Goal: Task Accomplishment & Management: Use online tool/utility

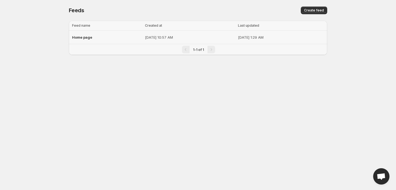
click at [121, 40] on div "Home page" at bounding box center [107, 37] width 70 height 10
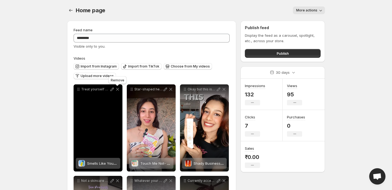
click at [117, 89] on icon at bounding box center [117, 89] width 3 height 3
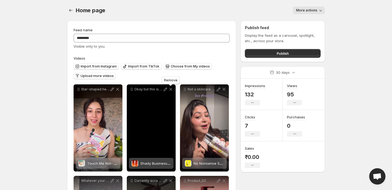
click at [171, 90] on icon at bounding box center [171, 89] width 3 height 3
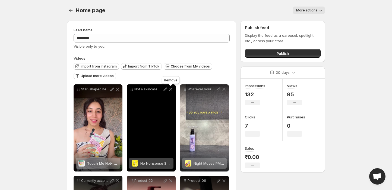
click at [172, 90] on icon at bounding box center [170, 88] width 5 height 5
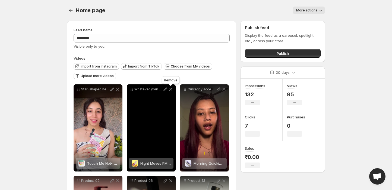
click at [171, 90] on icon at bounding box center [171, 89] width 3 height 3
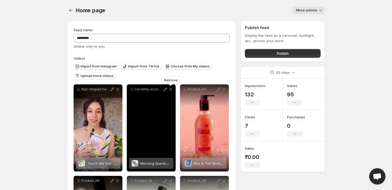
click at [172, 90] on icon at bounding box center [171, 89] width 3 height 3
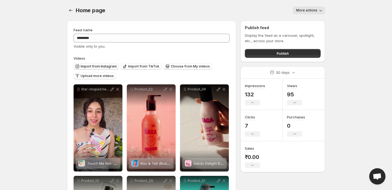
click at [92, 66] on span "Import from Instagram" at bounding box center [99, 66] width 36 height 4
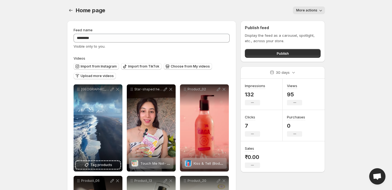
click at [32, 184] on body "**********" at bounding box center [196, 95] width 392 height 190
click at [103, 66] on span "Import from Instagram" at bounding box center [99, 66] width 36 height 4
click at [109, 64] on button "Import from Instagram" at bounding box center [96, 66] width 45 height 7
click at [90, 65] on span "Import from Instagram" at bounding box center [99, 66] width 36 height 4
click at [91, 66] on span "Import from Instagram" at bounding box center [99, 66] width 36 height 4
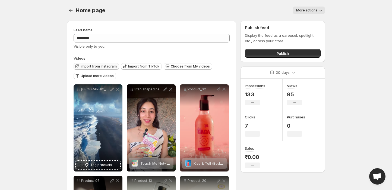
click at [96, 64] on span "Import from Instagram" at bounding box center [99, 66] width 36 height 4
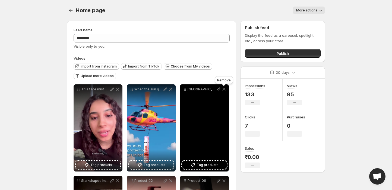
click at [223, 89] on icon at bounding box center [224, 89] width 3 height 3
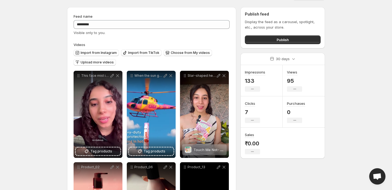
scroll to position [13, 0]
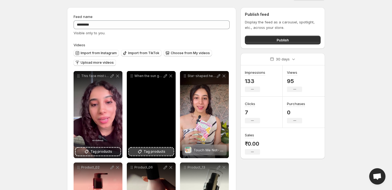
click at [153, 152] on span "Tag products" at bounding box center [155, 151] width 22 height 5
click at [139, 151] on icon at bounding box center [139, 151] width 5 height 5
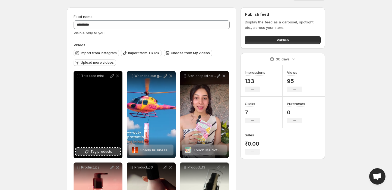
click at [87, 149] on icon at bounding box center [86, 151] width 5 height 5
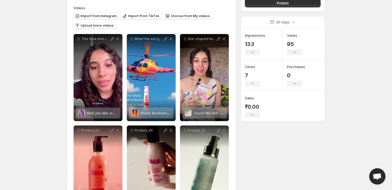
scroll to position [51, 0]
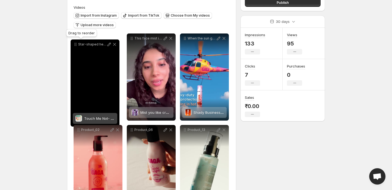
drag, startPoint x: 186, startPoint y: 37, endPoint x: 76, endPoint y: 43, distance: 109.7
click at [76, 43] on icon at bounding box center [76, 43] width 1 height 1
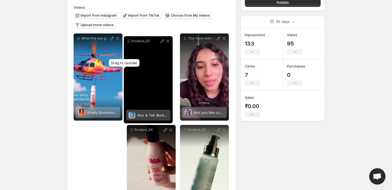
drag, startPoint x: 79, startPoint y: 131, endPoint x: 128, endPoint y: 42, distance: 101.9
click at [128, 42] on icon at bounding box center [128, 40] width 5 height 5
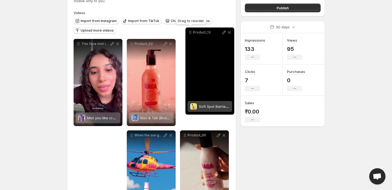
scroll to position [44, 0]
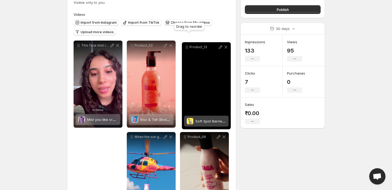
click at [187, 48] on icon at bounding box center [186, 46] width 5 height 5
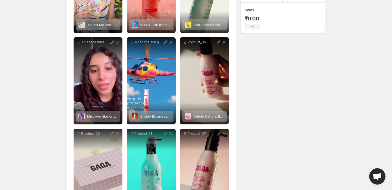
scroll to position [139, 0]
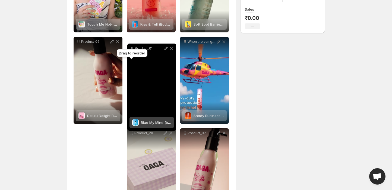
drag, startPoint x: 130, startPoint y: 134, endPoint x: 131, endPoint y: 49, distance: 84.2
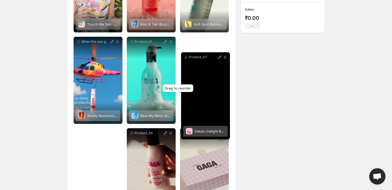
drag, startPoint x: 186, startPoint y: 134, endPoint x: 188, endPoint y: 56, distance: 77.4
click at [188, 56] on icon at bounding box center [185, 56] width 5 height 5
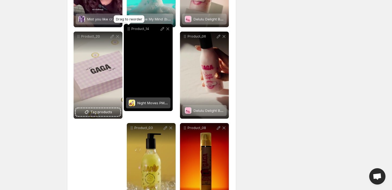
scroll to position [234, 0]
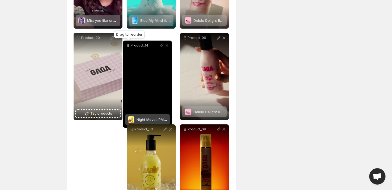
drag, startPoint x: 78, startPoint y: 55, endPoint x: 127, endPoint y: 45, distance: 50.2
click at [127, 45] on icon at bounding box center [127, 45] width 5 height 5
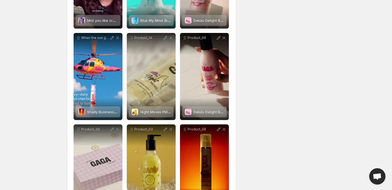
click at [308, 90] on div "**********" at bounding box center [194, 185] width 262 height 807
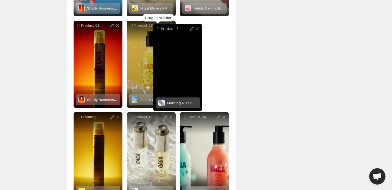
scroll to position [335, 0]
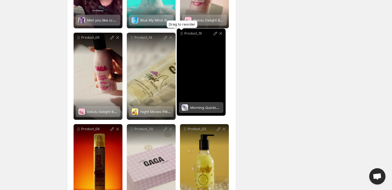
drag, startPoint x: 77, startPoint y: 117, endPoint x: 180, endPoint y: 30, distance: 135.4
click at [180, 31] on icon at bounding box center [181, 33] width 5 height 5
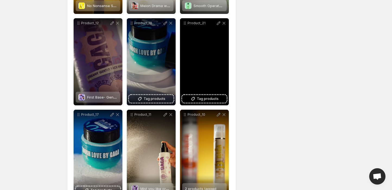
scroll to position [634, 0]
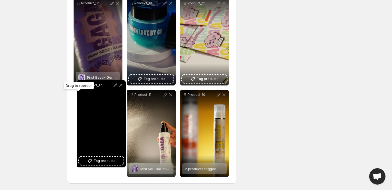
drag, startPoint x: 78, startPoint y: 95, endPoint x: 82, endPoint y: 85, distance: 10.1
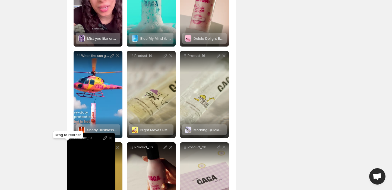
scroll to position [216, 0]
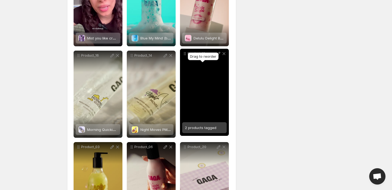
drag, startPoint x: 185, startPoint y: 98, endPoint x: 185, endPoint y: 54, distance: 44.6
click at [185, 54] on icon at bounding box center [184, 53] width 5 height 5
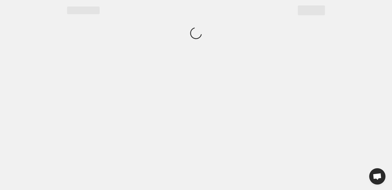
scroll to position [0, 0]
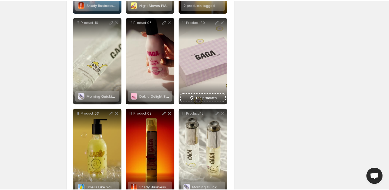
scroll to position [332, 0]
